Goal: Information Seeking & Learning: Learn about a topic

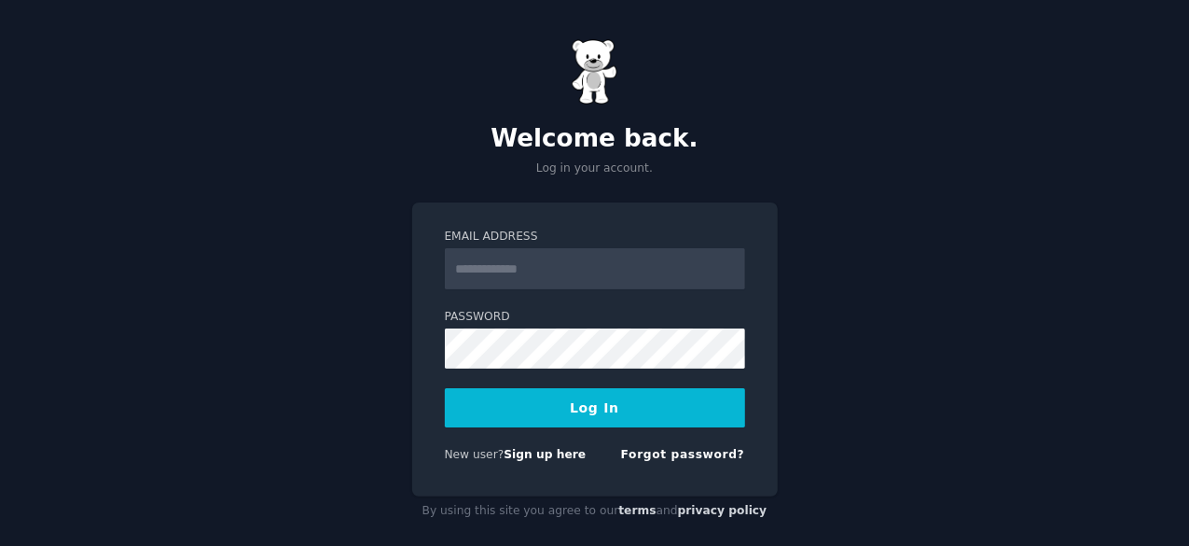
type input "**********"
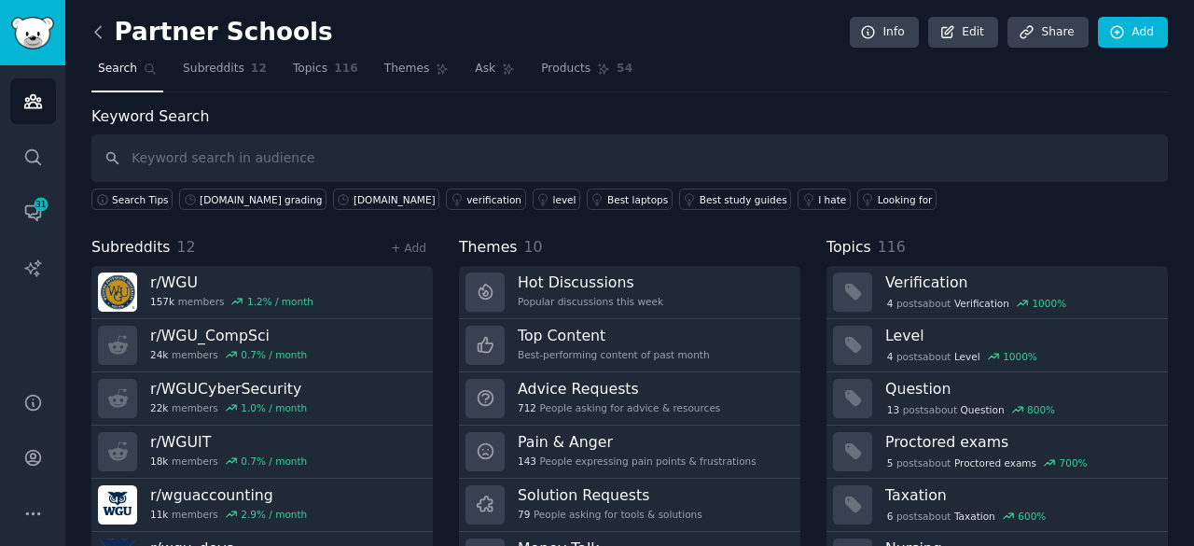
click at [99, 29] on icon at bounding box center [99, 32] width 20 height 20
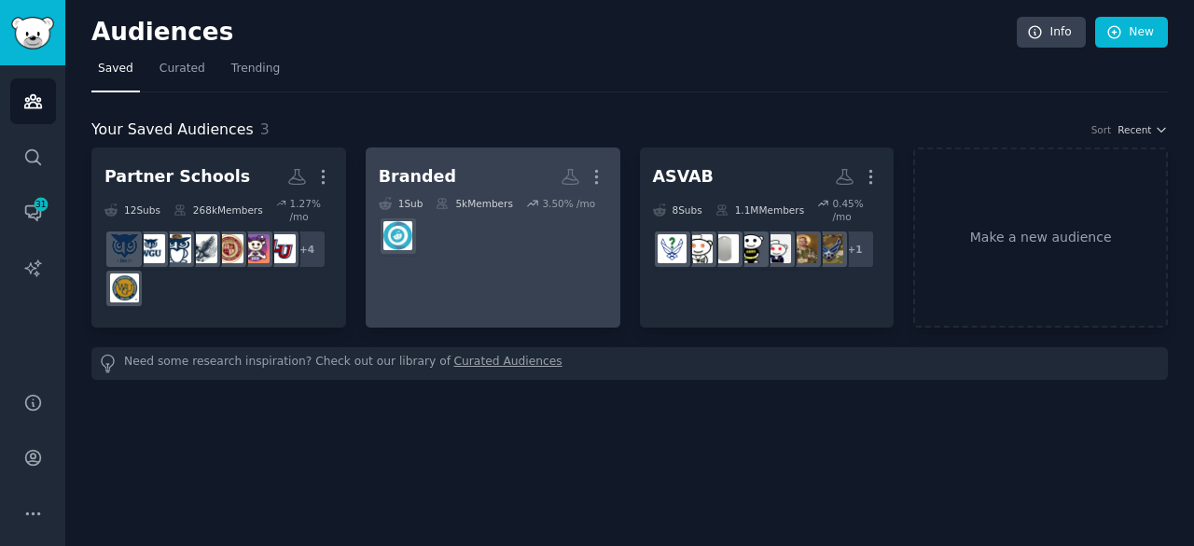
click at [427, 187] on h2 "Branded More" at bounding box center [493, 176] width 229 height 33
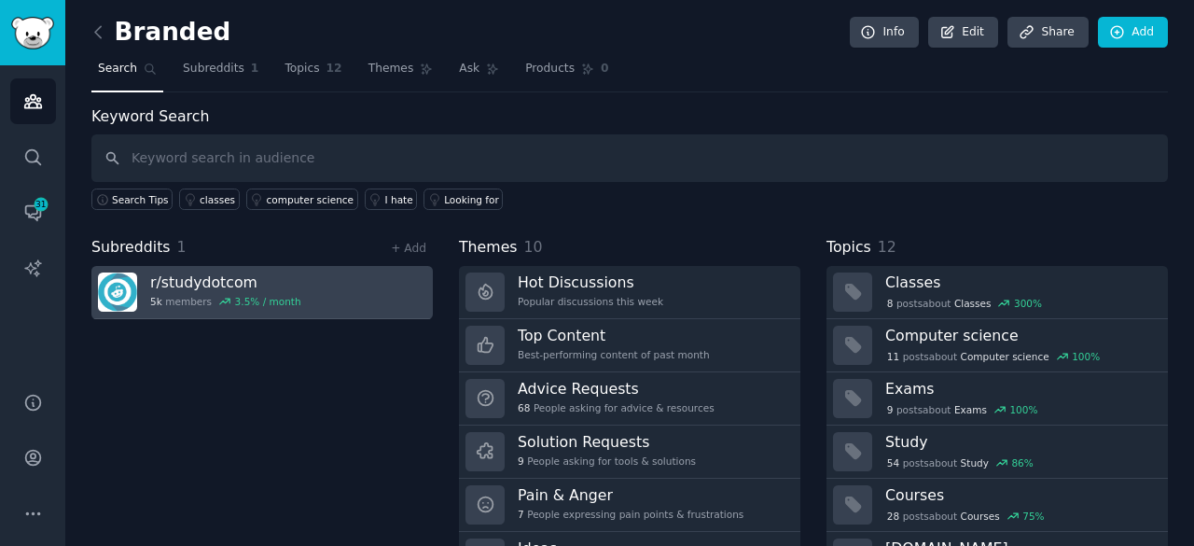
click at [223, 277] on h3 "r/ studydotcom" at bounding box center [225, 282] width 151 height 20
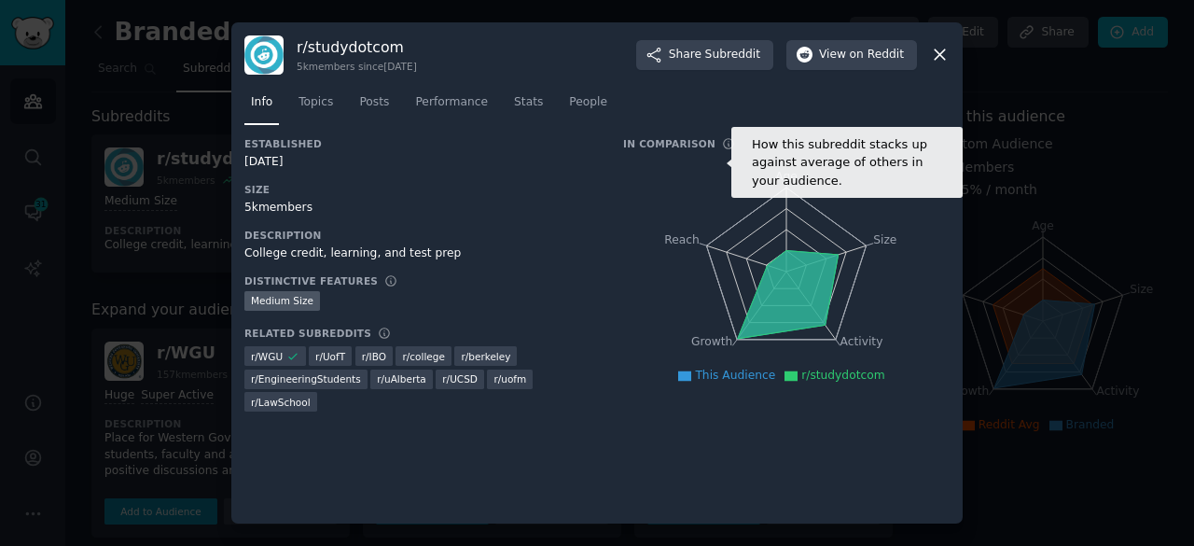
click at [722, 146] on icon at bounding box center [728, 143] width 13 height 13
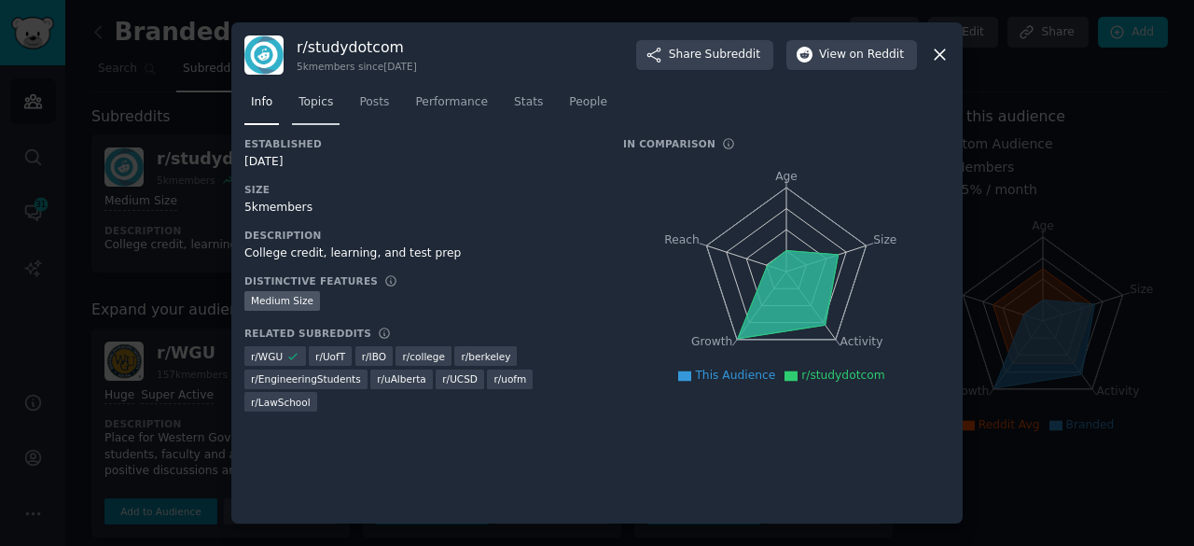
click at [326, 104] on span "Topics" at bounding box center [315, 102] width 35 height 17
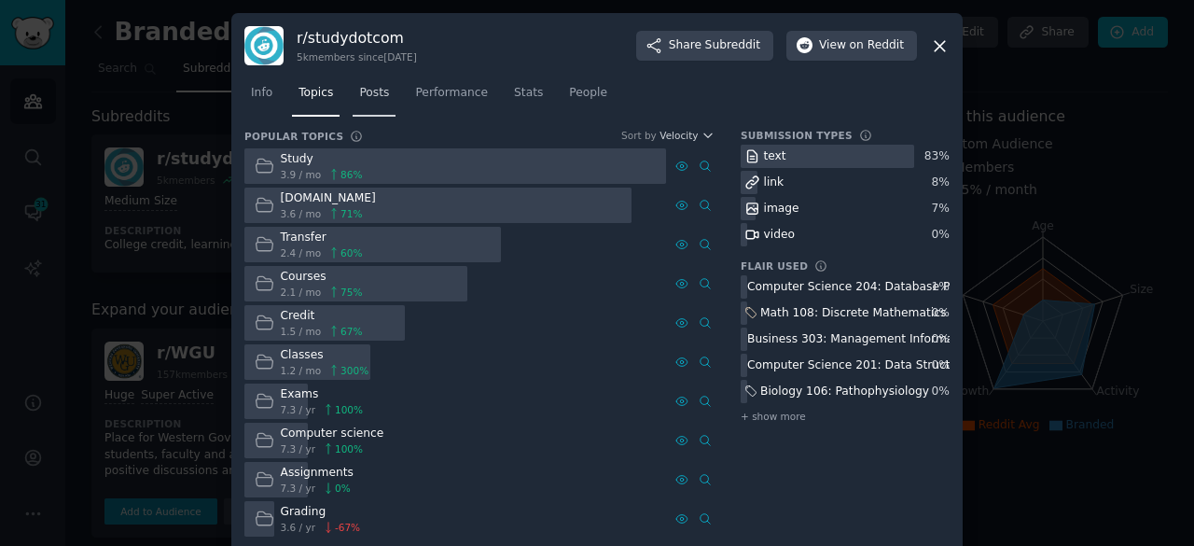
click at [360, 106] on link "Posts" at bounding box center [374, 97] width 43 height 38
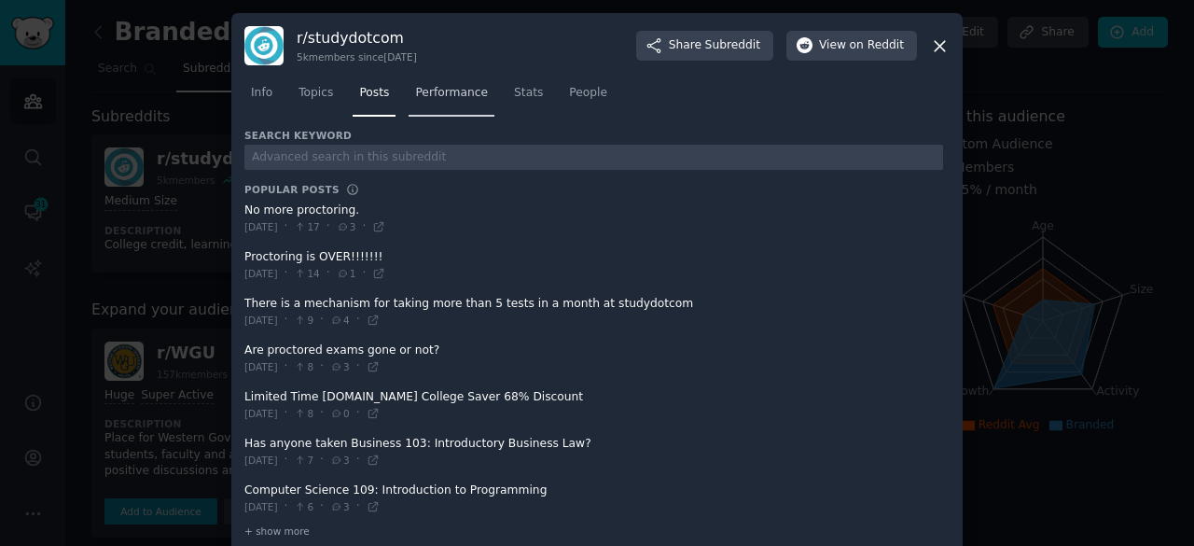
click at [454, 94] on span "Performance" at bounding box center [451, 93] width 73 height 17
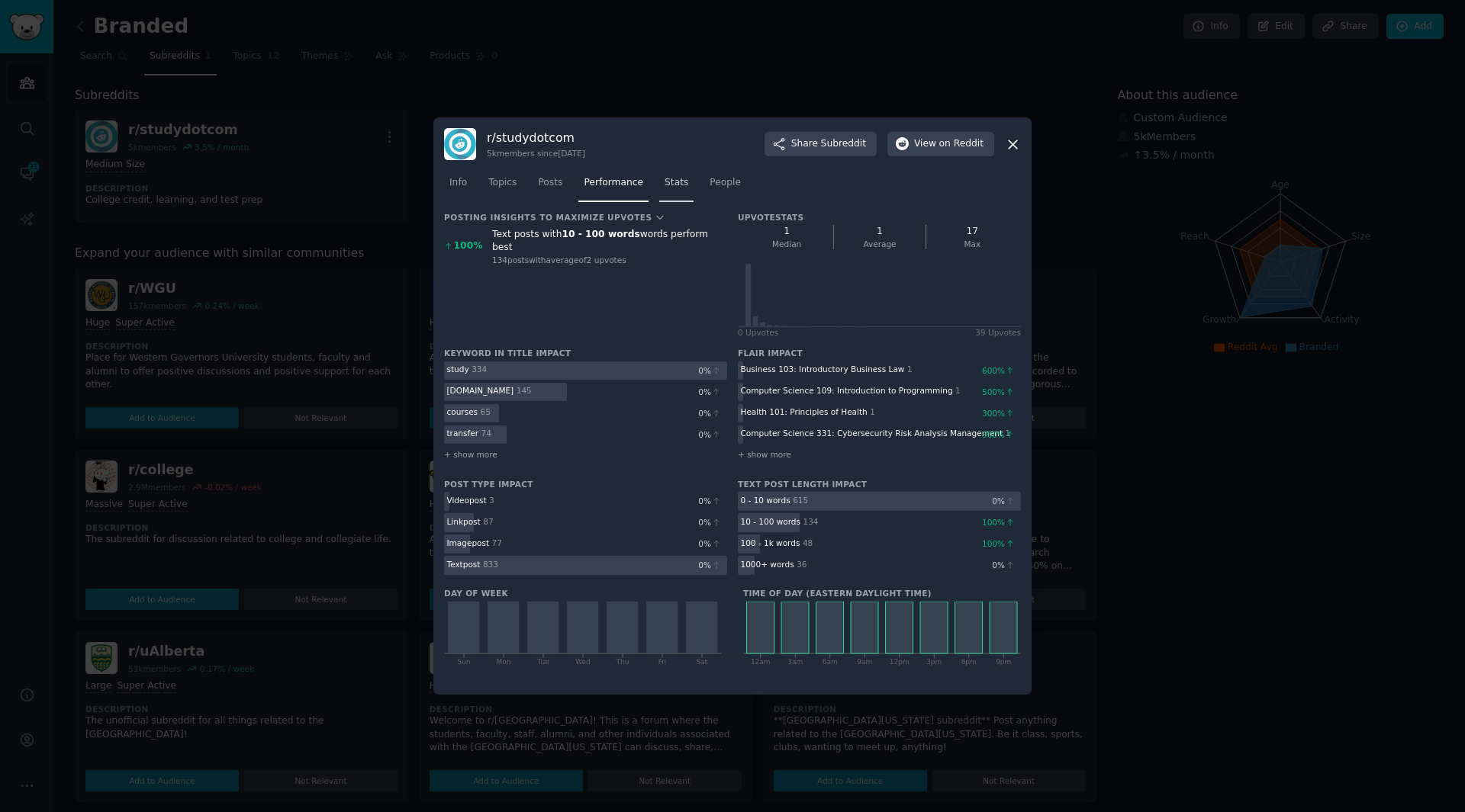
click at [664, 185] on span "Stats" at bounding box center [676, 182] width 24 height 14
